Goal: Entertainment & Leisure: Consume media (video, audio)

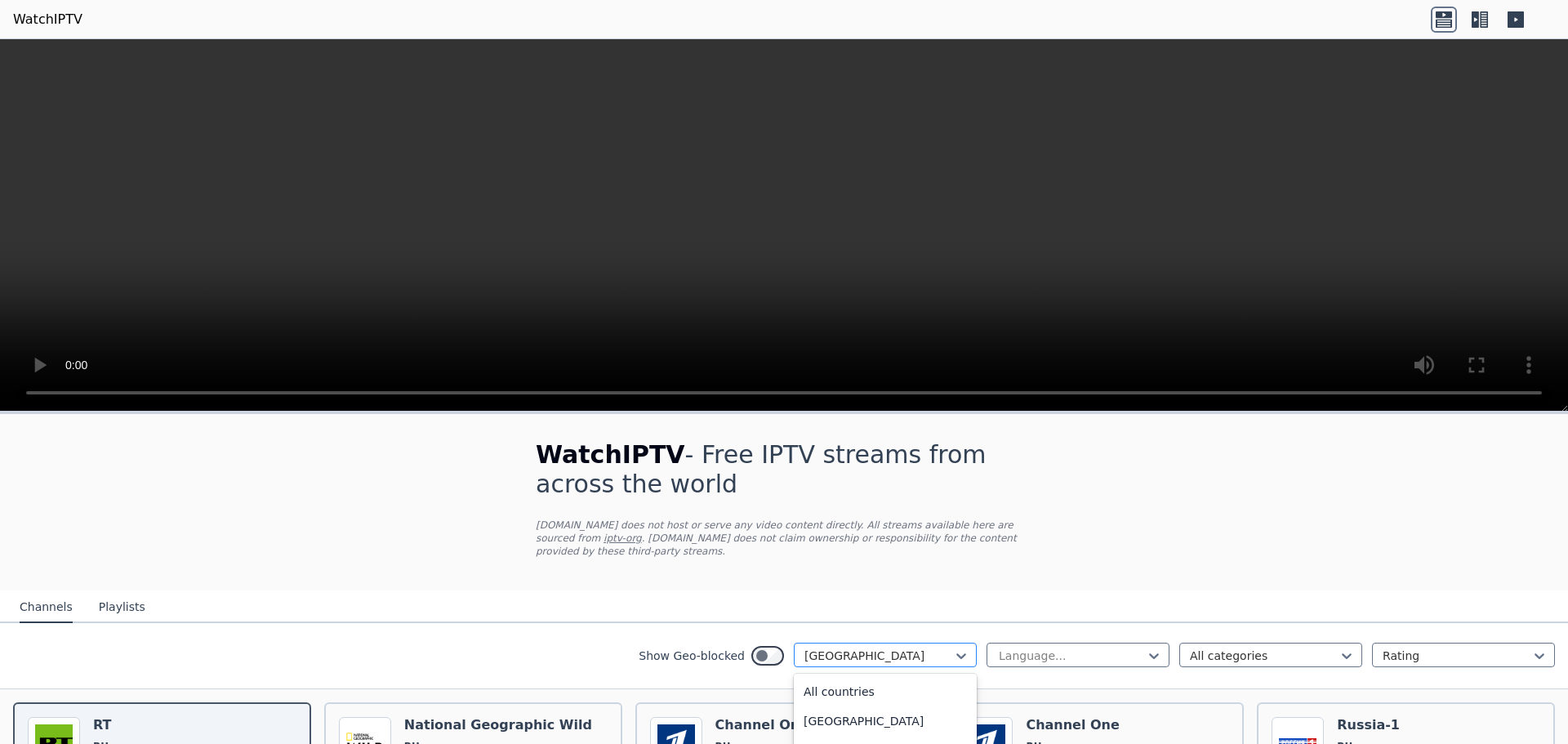
click at [911, 643] on div "[GEOGRAPHIC_DATA]" at bounding box center [885, 655] width 183 height 24
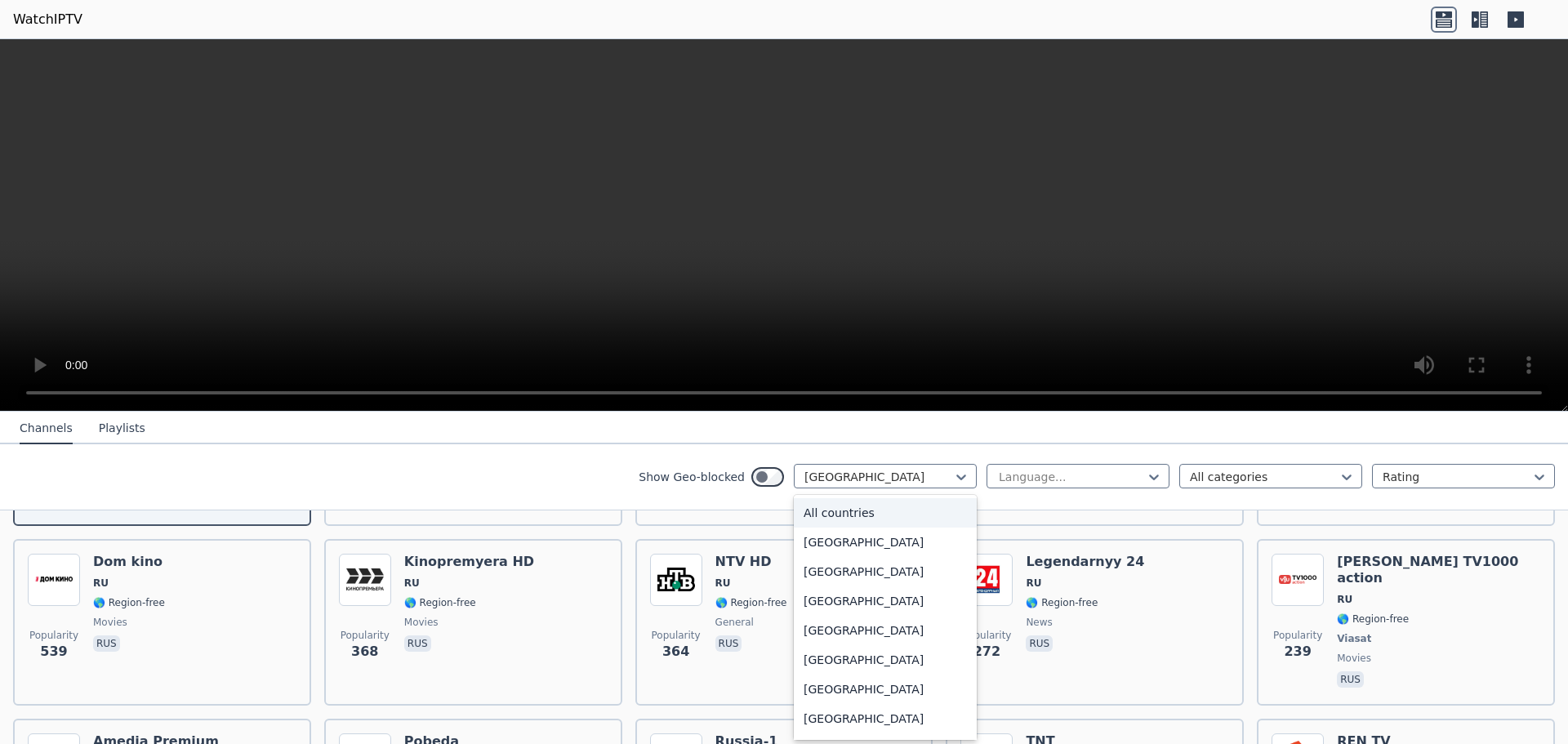
click at [812, 508] on div "All countries" at bounding box center [885, 513] width 183 height 29
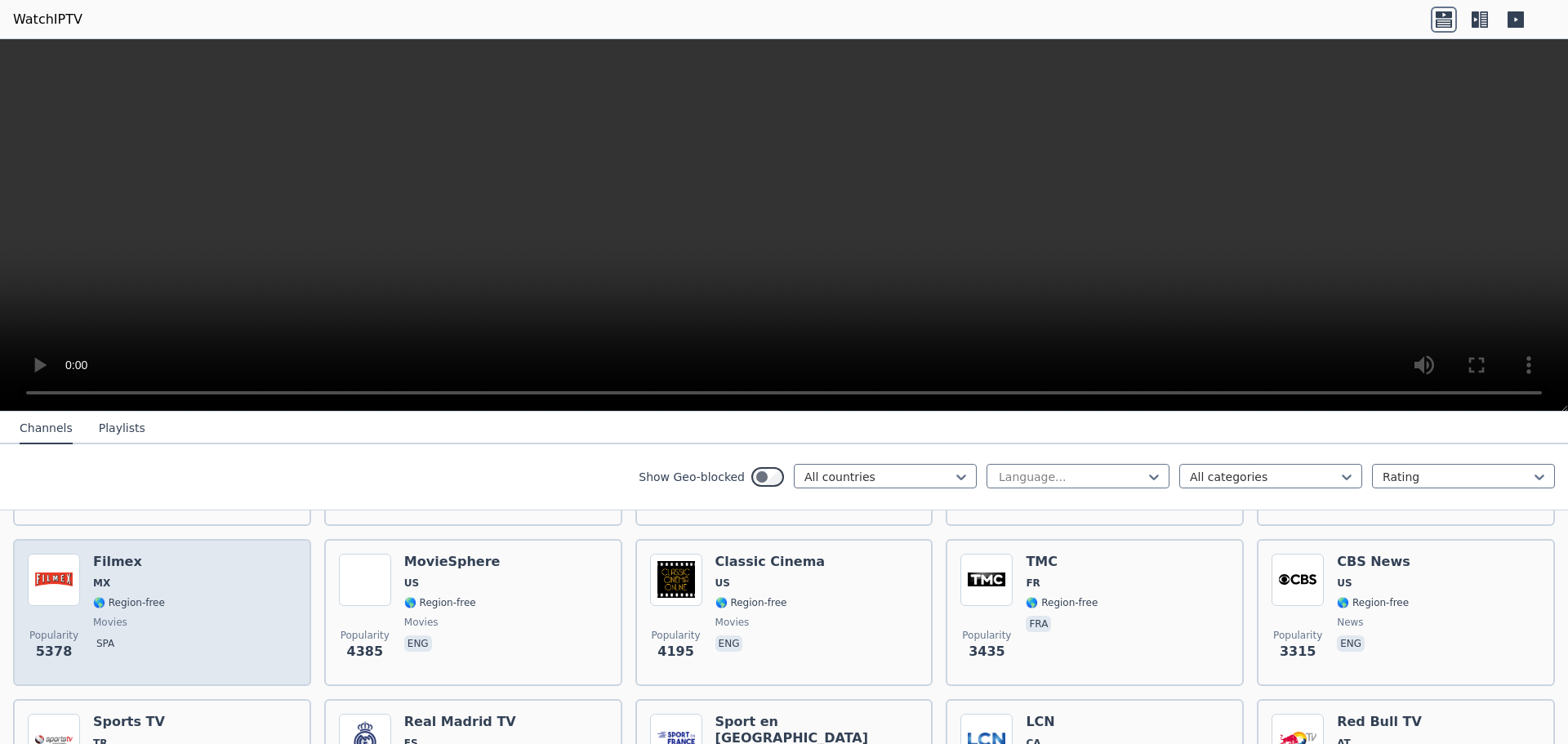
click at [220, 554] on div "Popularity 5378 Filmex MX 🌎 Region-free movies spa" at bounding box center [162, 613] width 269 height 118
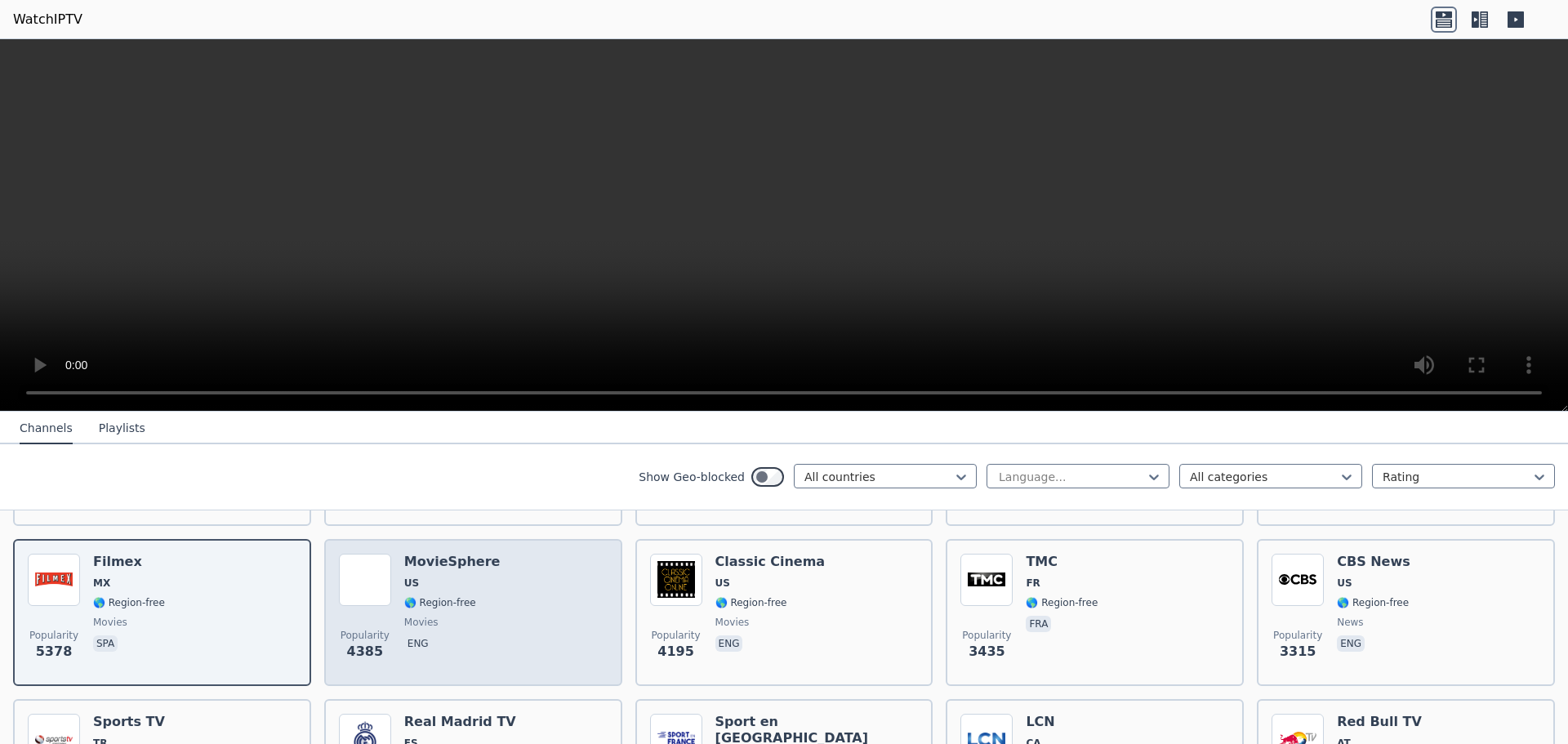
click at [527, 601] on div "Popularity 4385 MovieSphere US 🌎 Region-free movies eng" at bounding box center [473, 613] width 269 height 118
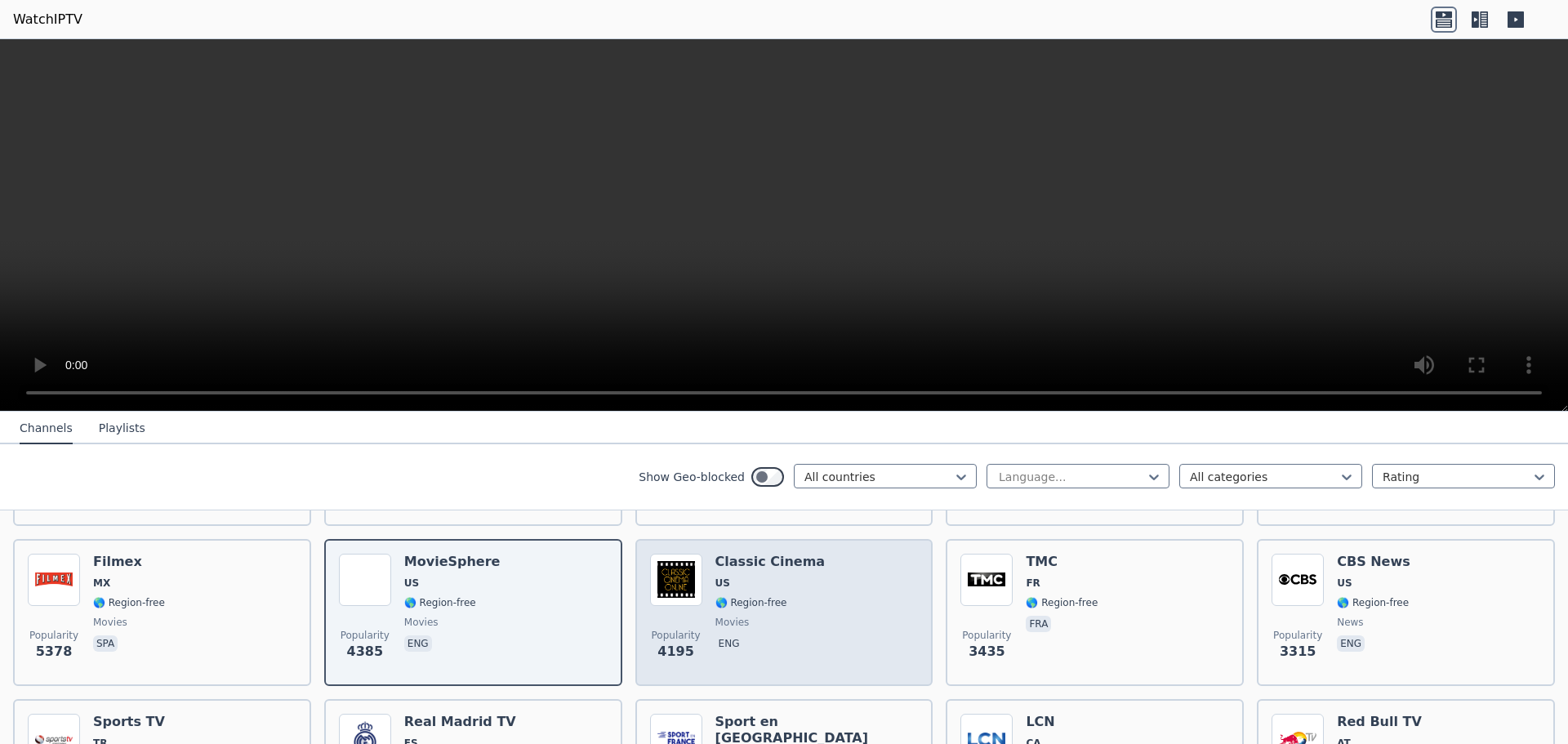
click at [830, 598] on div "Popularity 4195 Classic Cinema US 🌎 Region-free movies eng" at bounding box center [784, 613] width 269 height 118
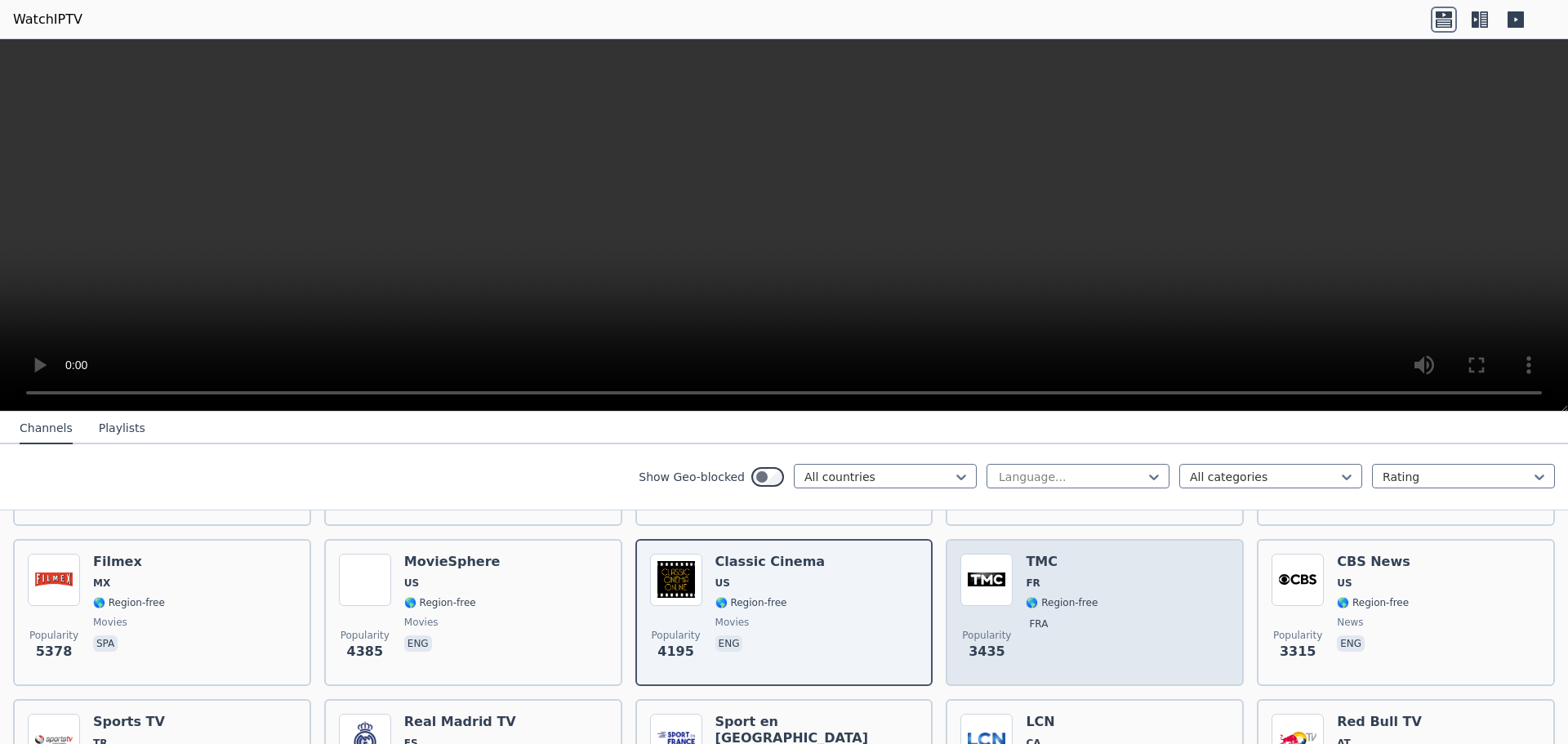
click at [1138, 612] on div "Popularity 3435 TMC FR 🌎 Region-free fra" at bounding box center [1095, 613] width 269 height 118
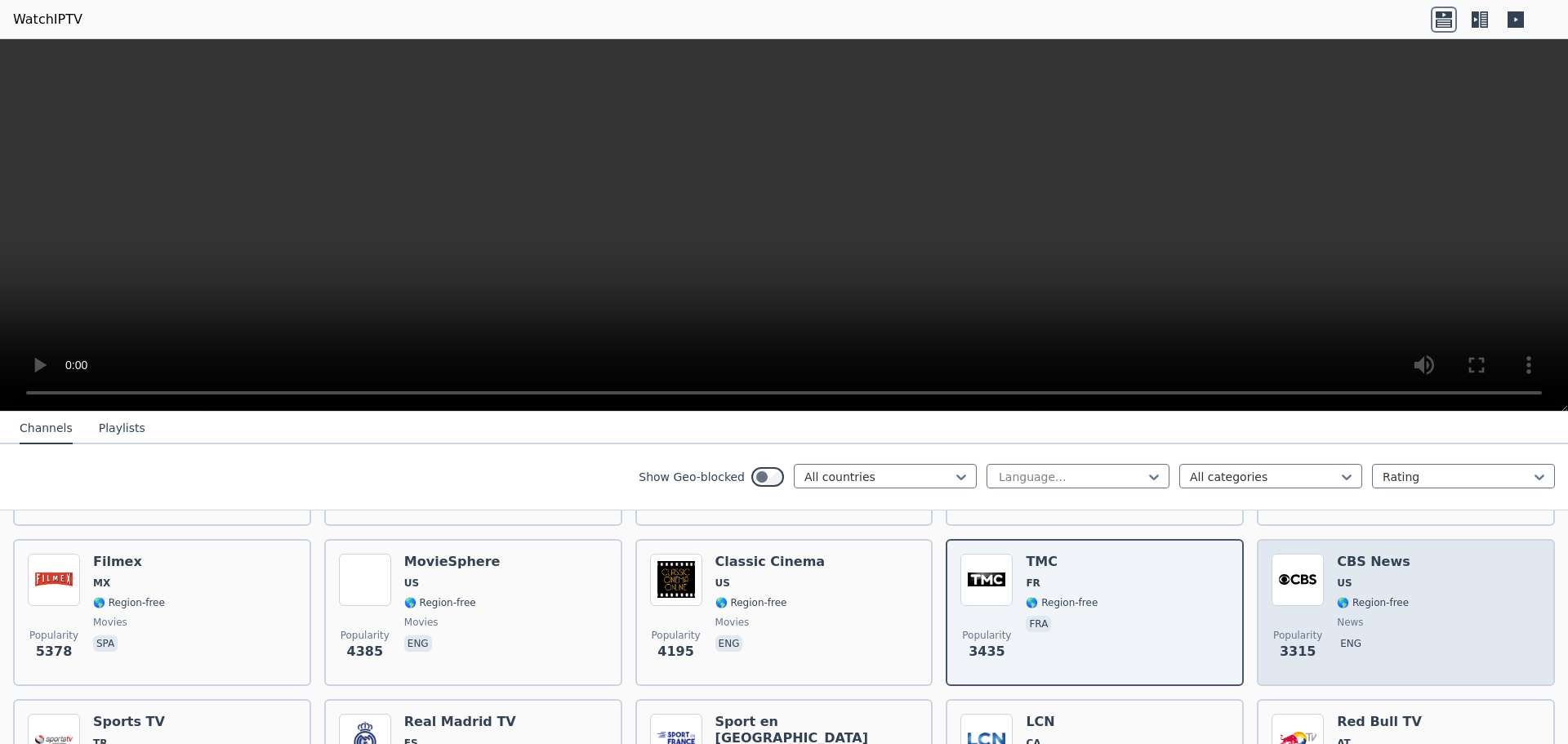
click at [1390, 616] on span "news" at bounding box center [1373, 622] width 74 height 13
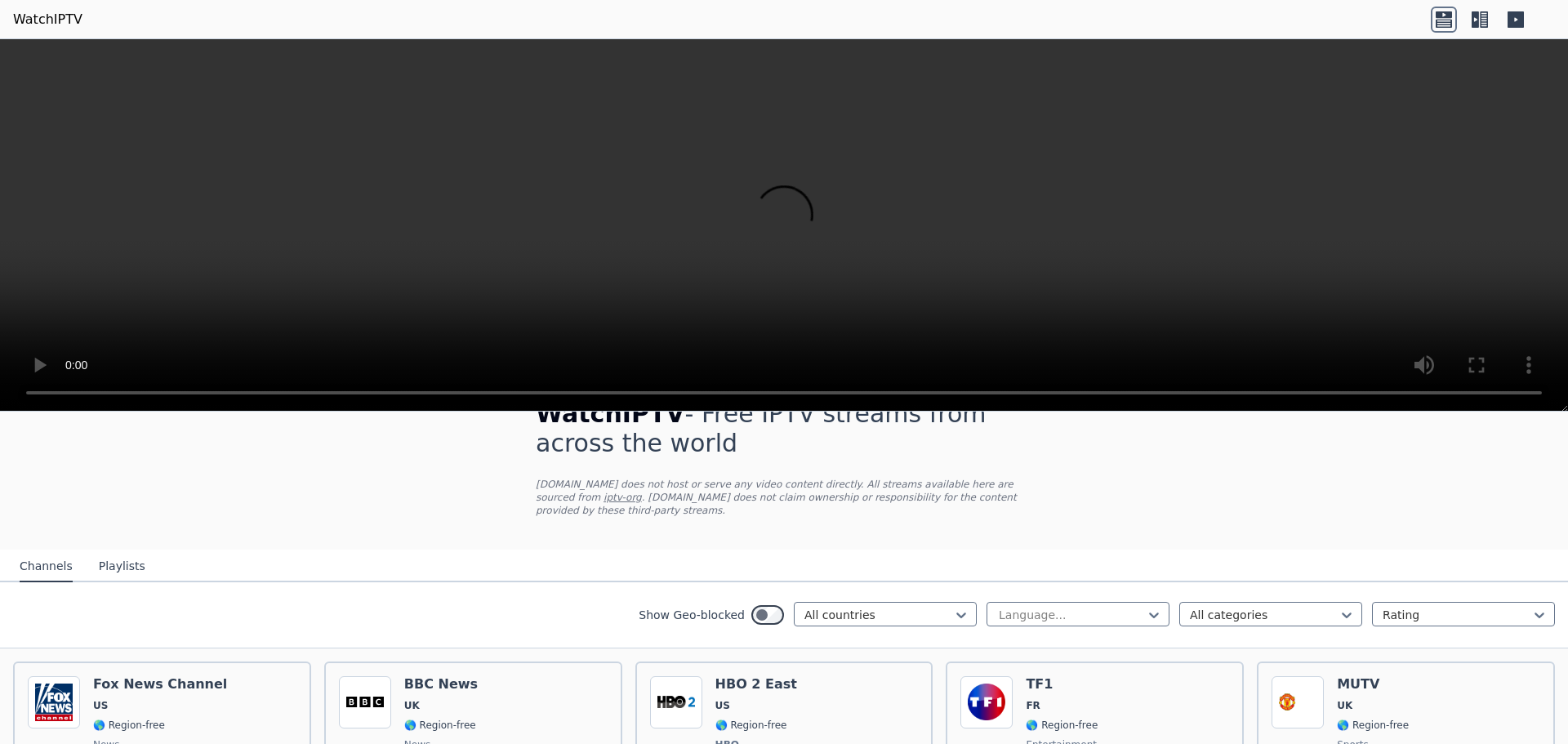
scroll to position [82, 0]
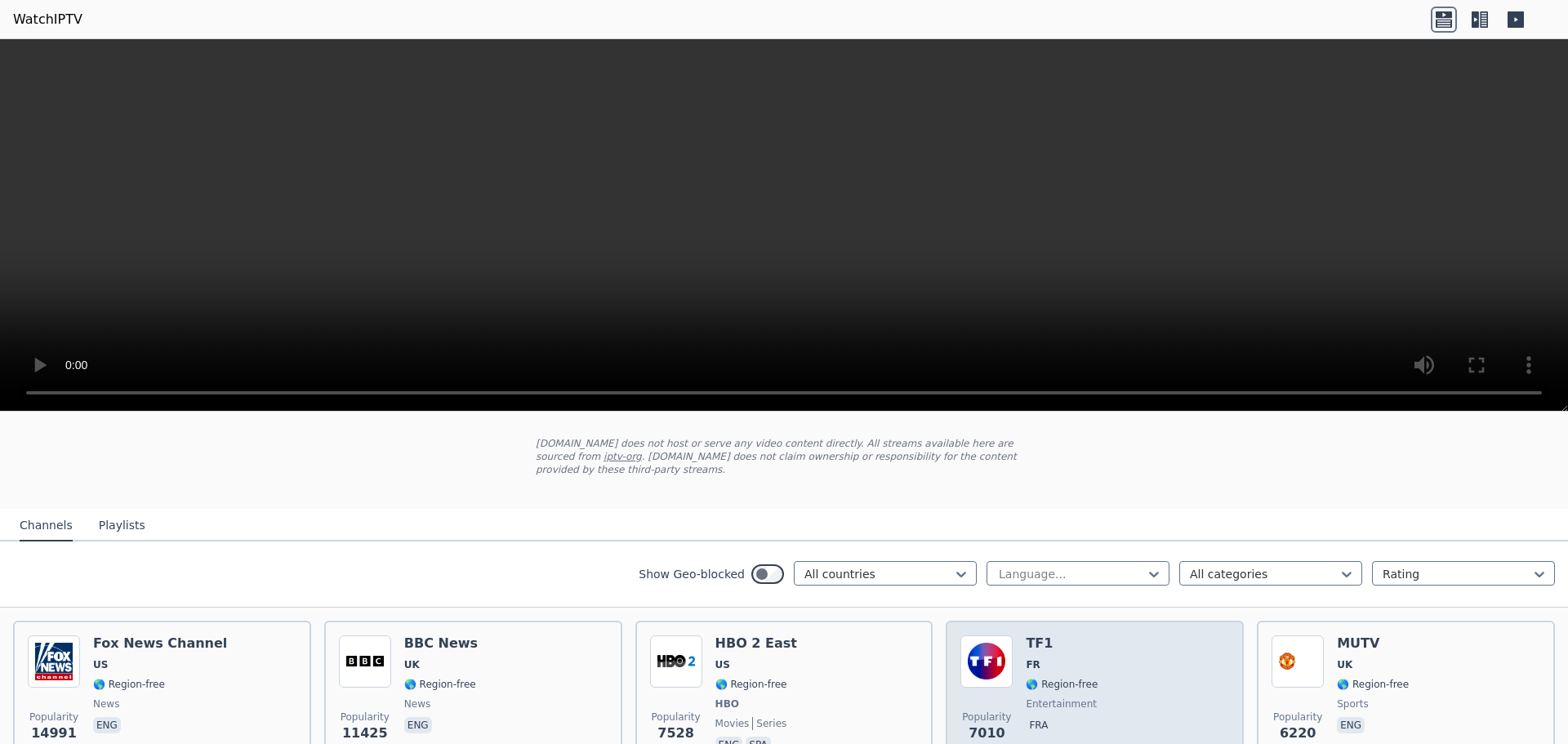
click at [1104, 645] on div "Popularity 7010 TF1 FR 🌎 Region-free entertainment fra" at bounding box center [1095, 695] width 269 height 121
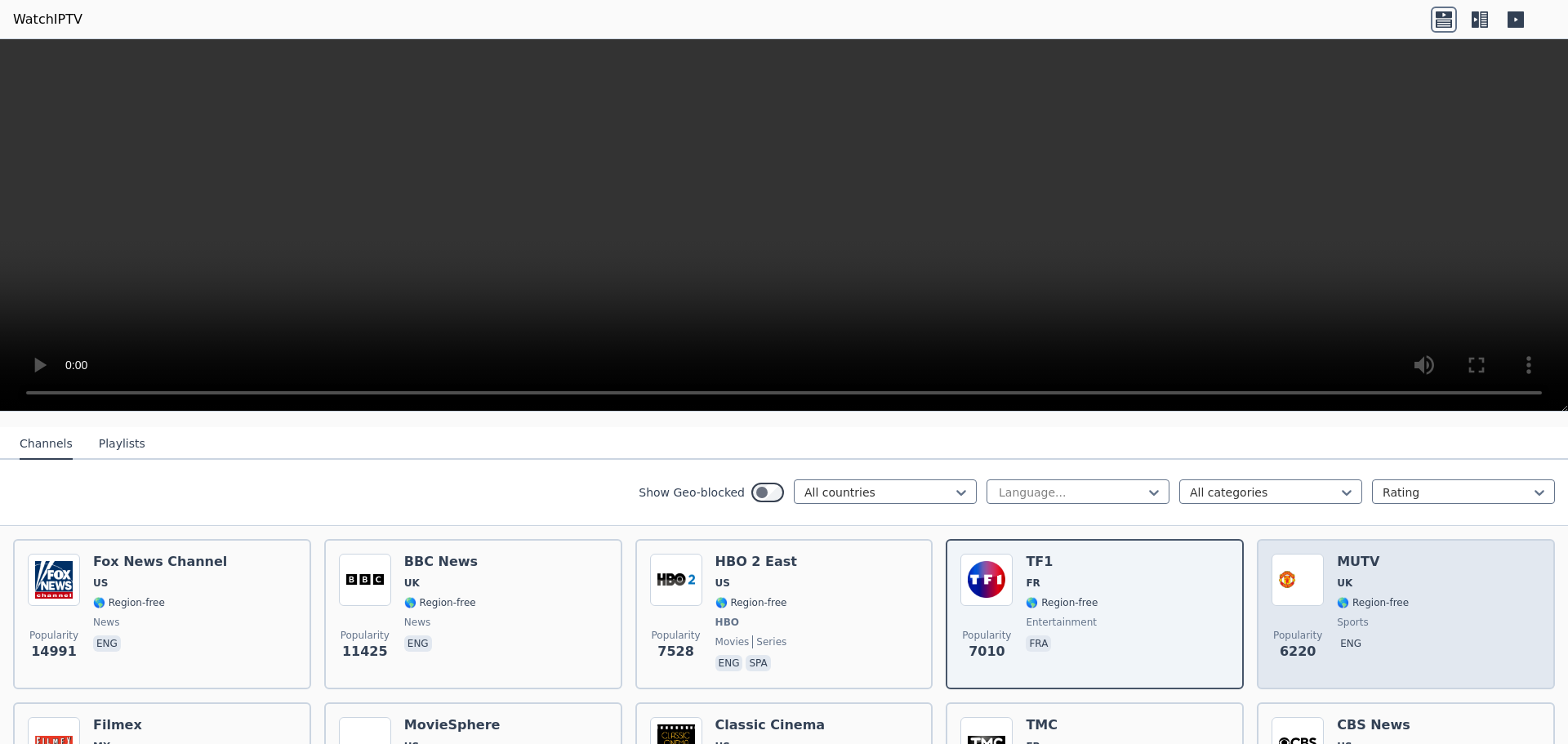
click at [1381, 616] on span "sports" at bounding box center [1372, 622] width 72 height 13
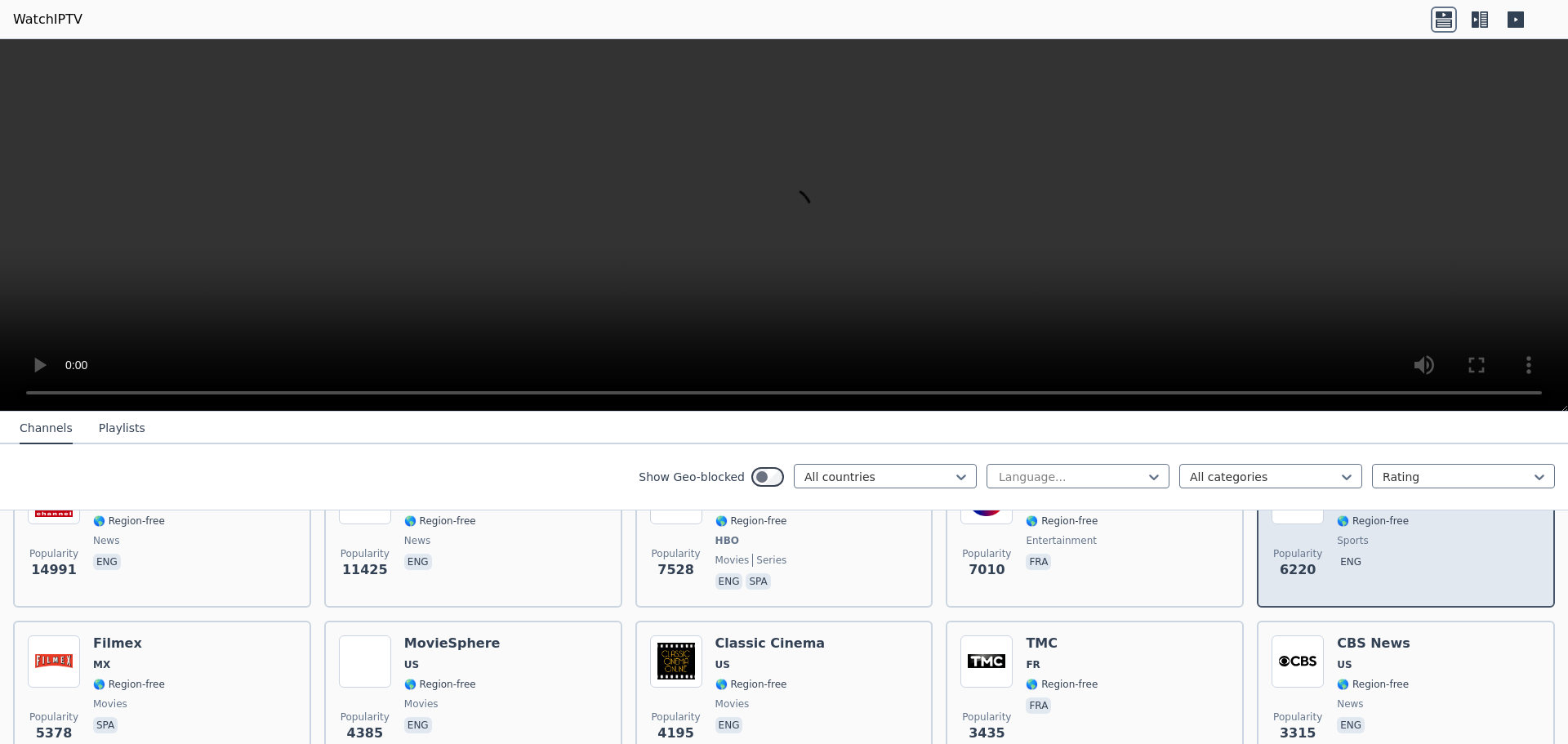
scroll to position [327, 0]
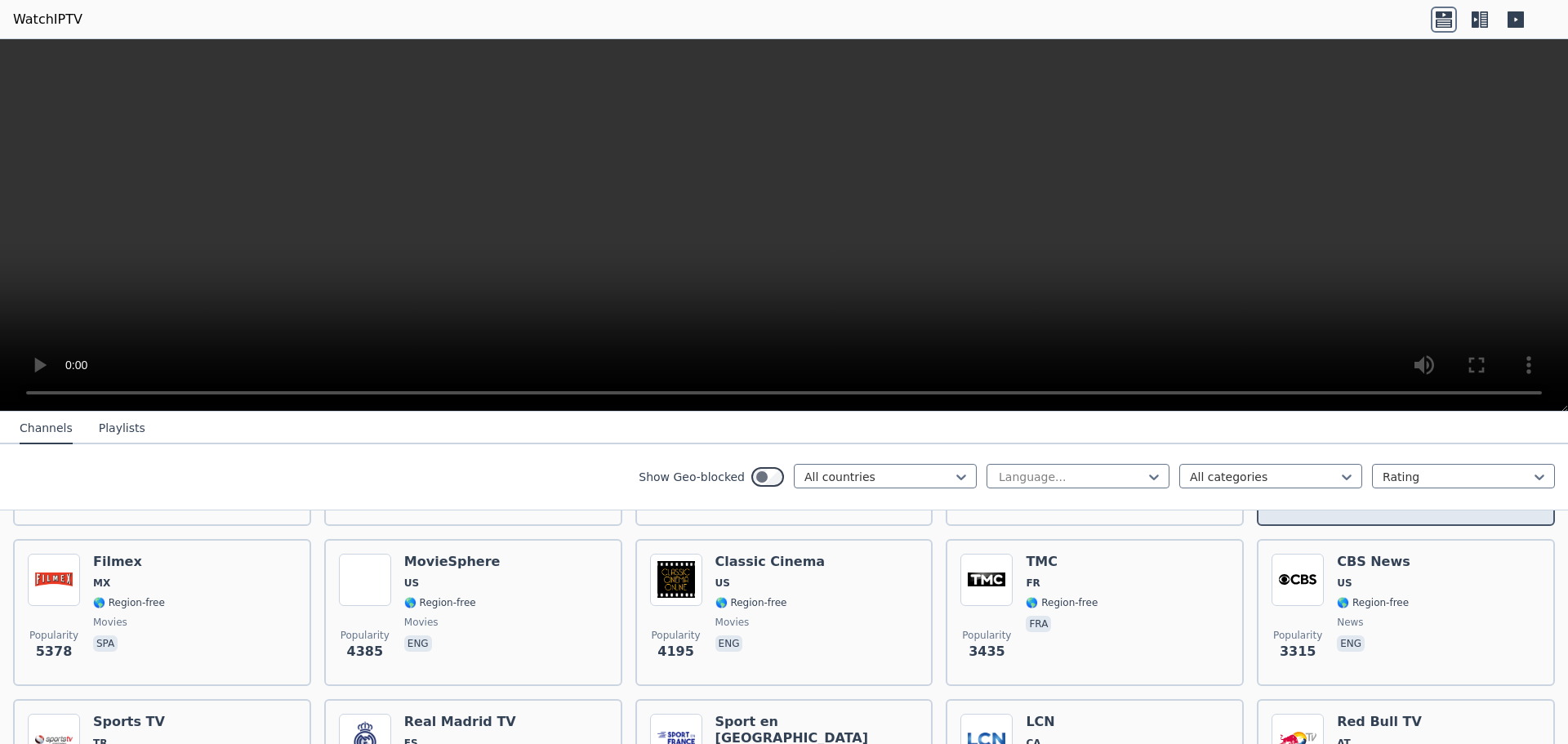
click at [1381, 616] on span "news" at bounding box center [1373, 622] width 74 height 13
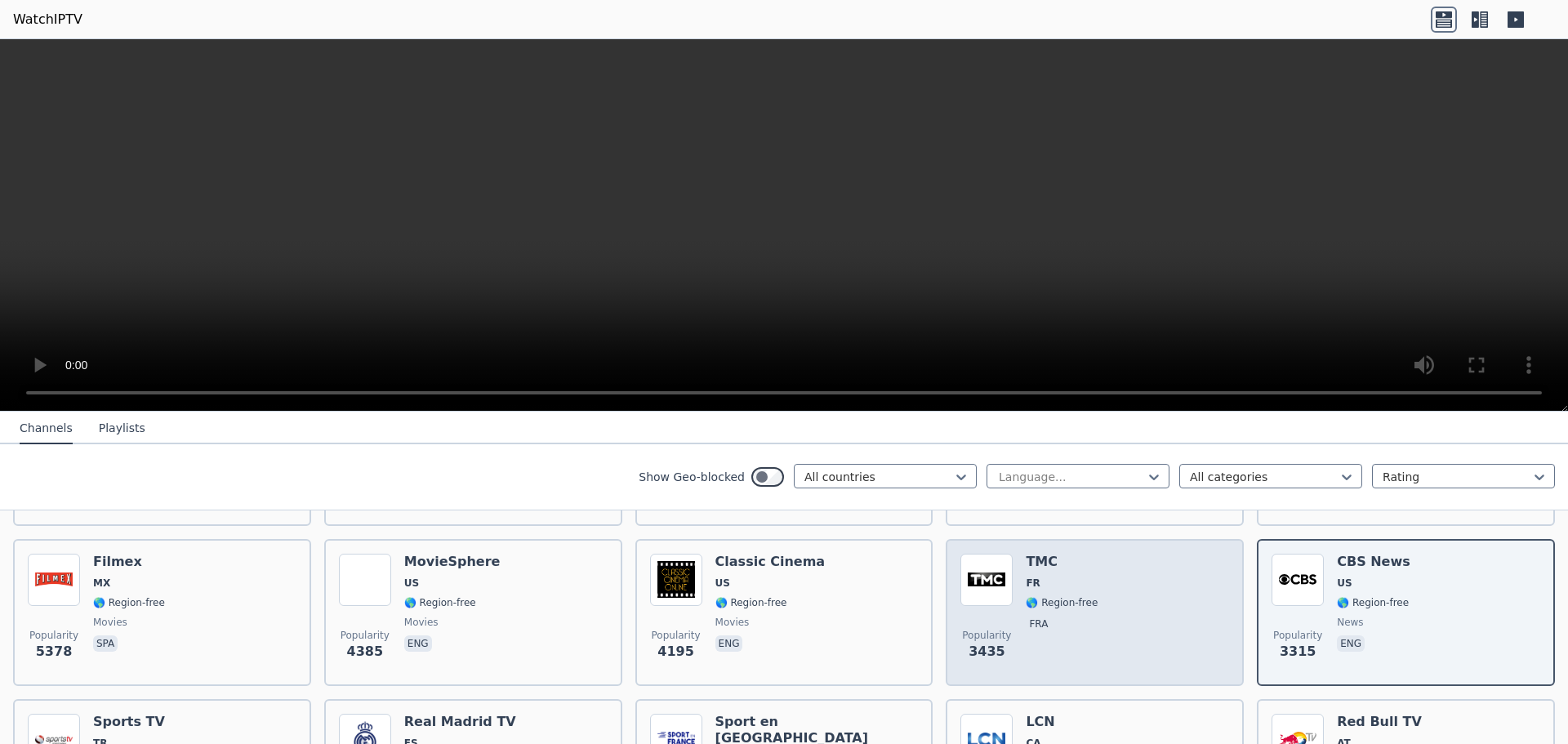
click at [1121, 611] on div "Popularity 3435 TMC FR 🌎 Region-free fra" at bounding box center [1095, 613] width 269 height 118
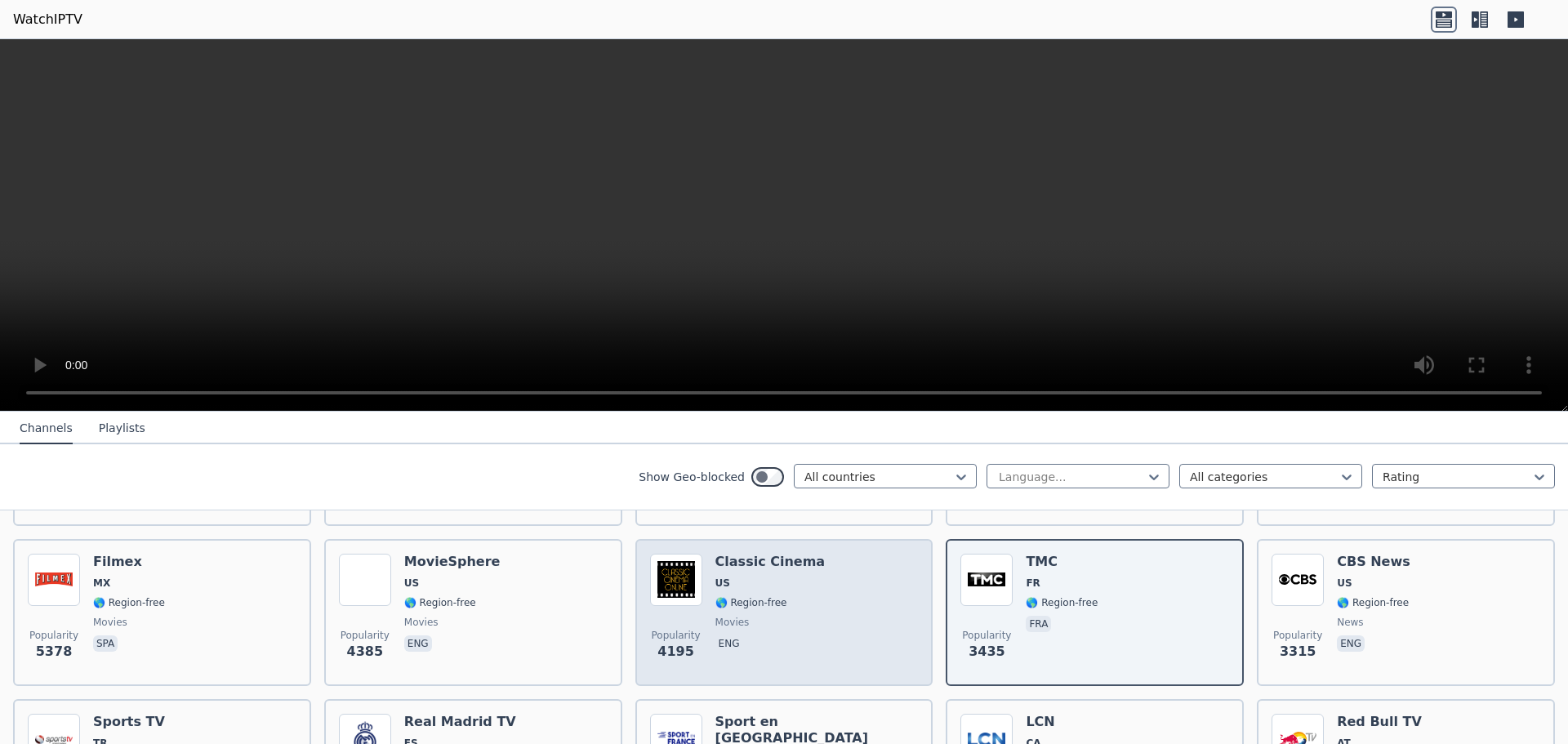
click at [742, 578] on div "Classic Cinema US 🌎 Region-free movies eng" at bounding box center [770, 613] width 110 height 118
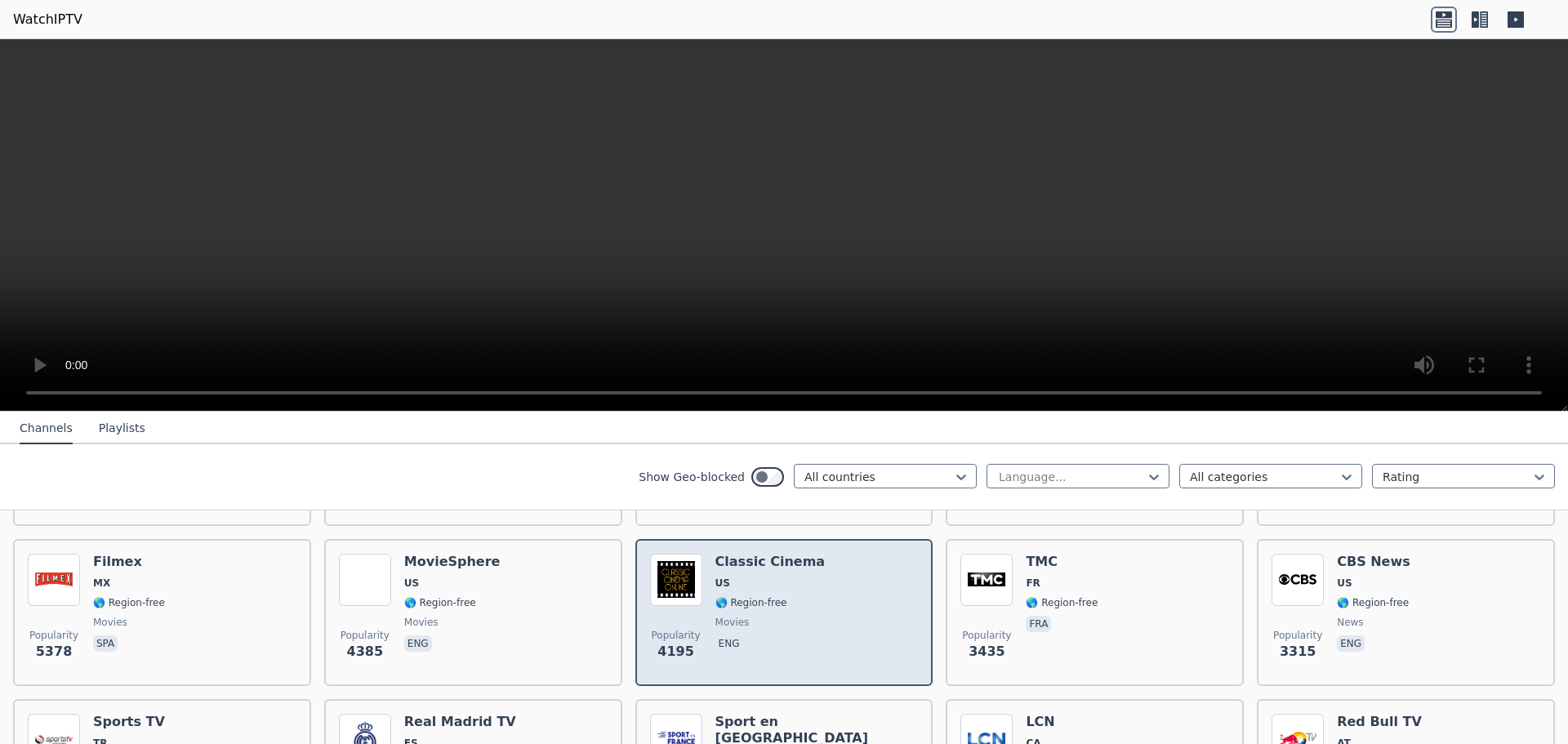
scroll to position [408, 0]
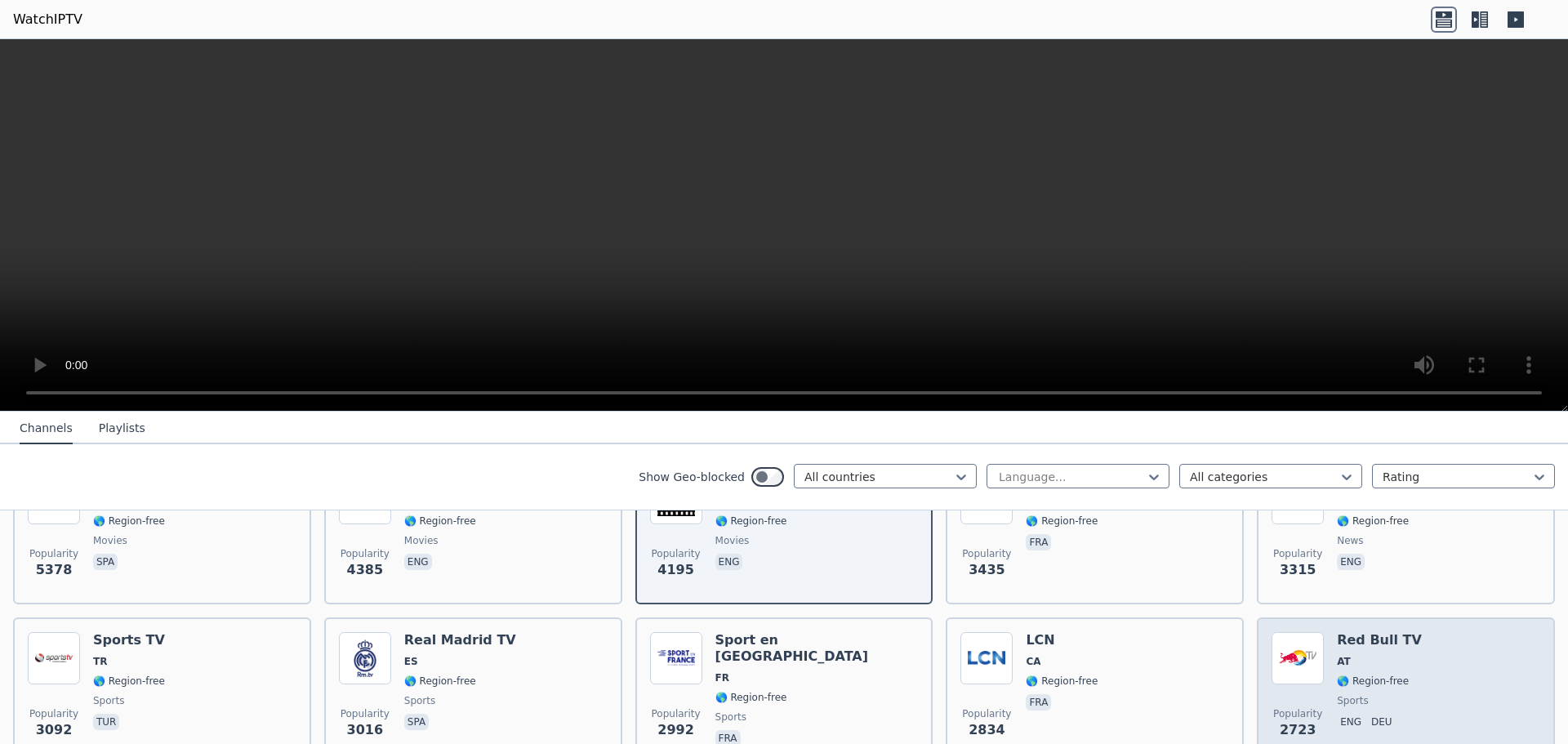
click at [1378, 695] on span "sports" at bounding box center [1379, 701] width 85 height 13
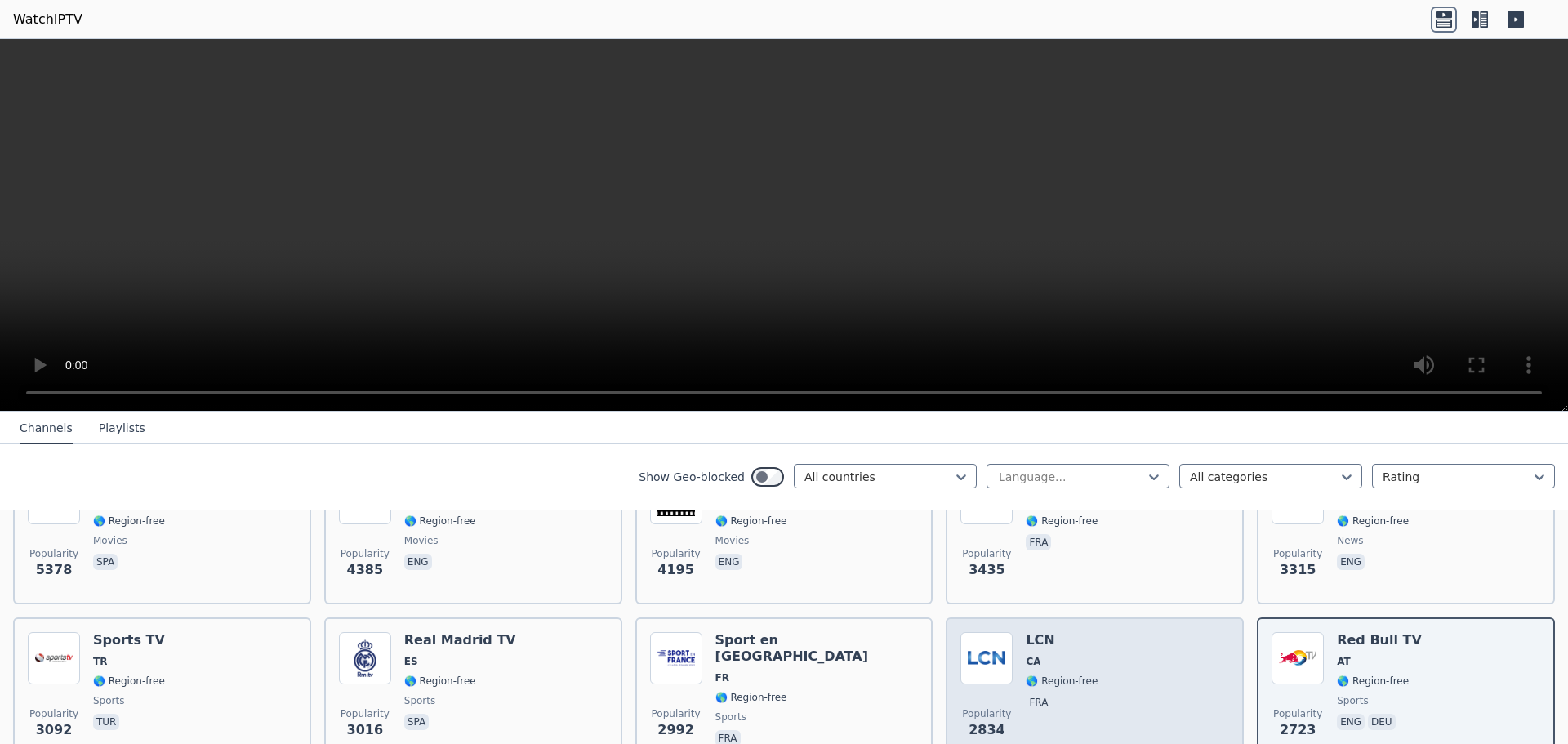
click at [1121, 662] on div "Popularity 2834 LCN CA 🌎 Region-free fra" at bounding box center [1095, 691] width 269 height 118
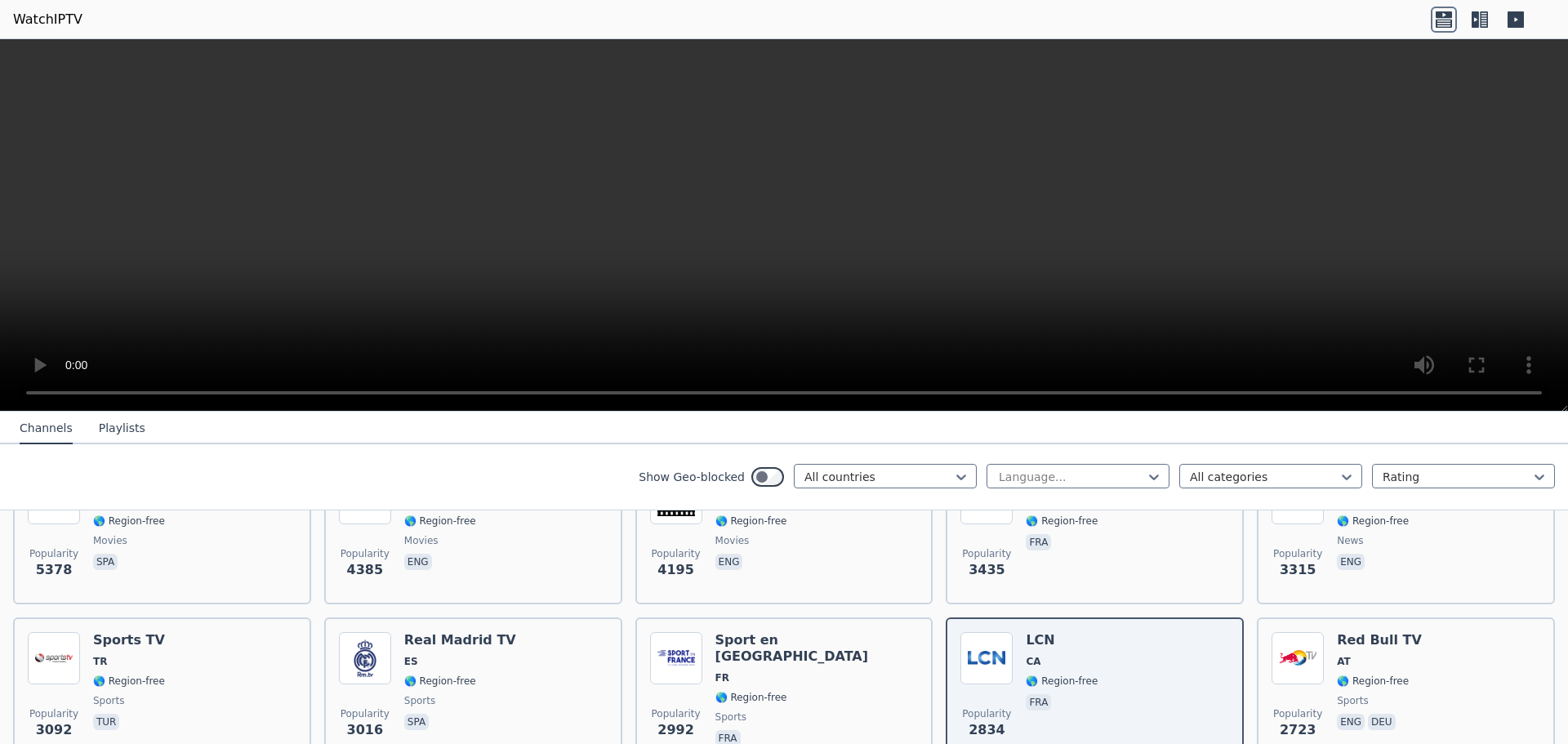
drag, startPoint x: 676, startPoint y: 266, endPoint x: 660, endPoint y: 321, distance: 57.3
click at [675, 265] on video at bounding box center [784, 225] width 1568 height 373
